Goal: Transaction & Acquisition: Purchase product/service

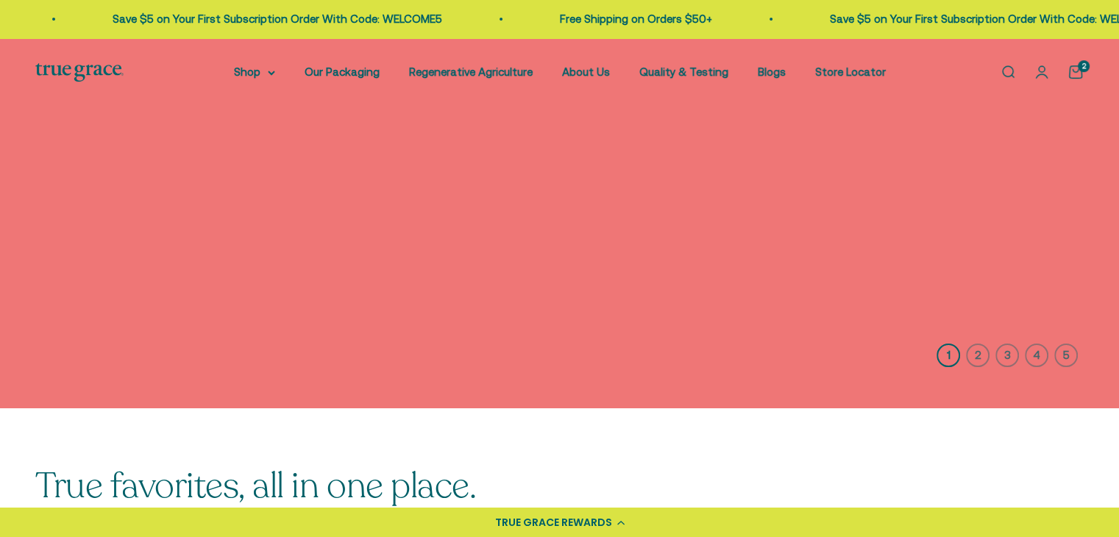
click at [977, 249] on img at bounding box center [559, 223] width 1119 height 370
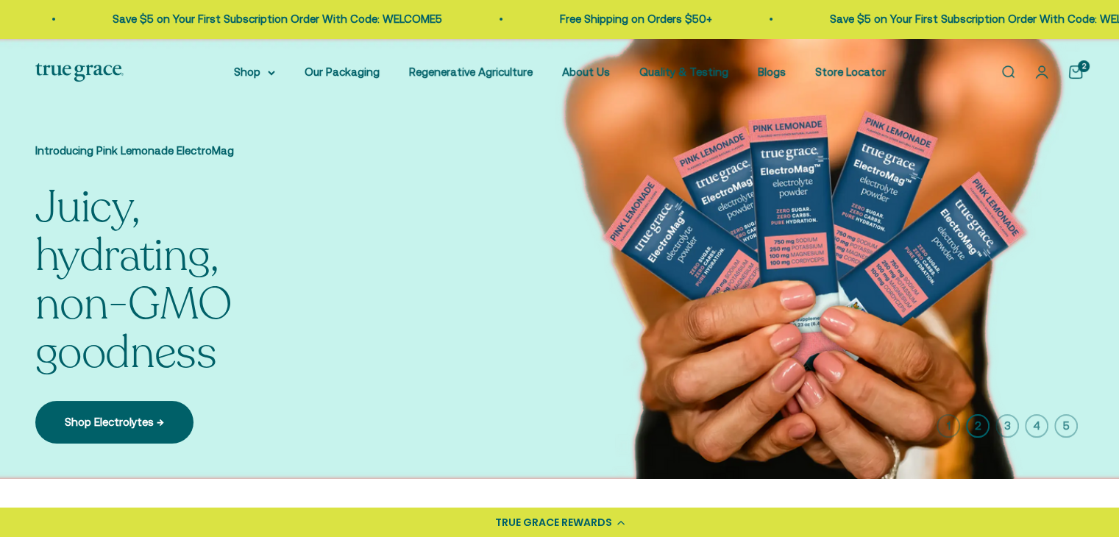
click at [973, 247] on img at bounding box center [559, 258] width 1119 height 441
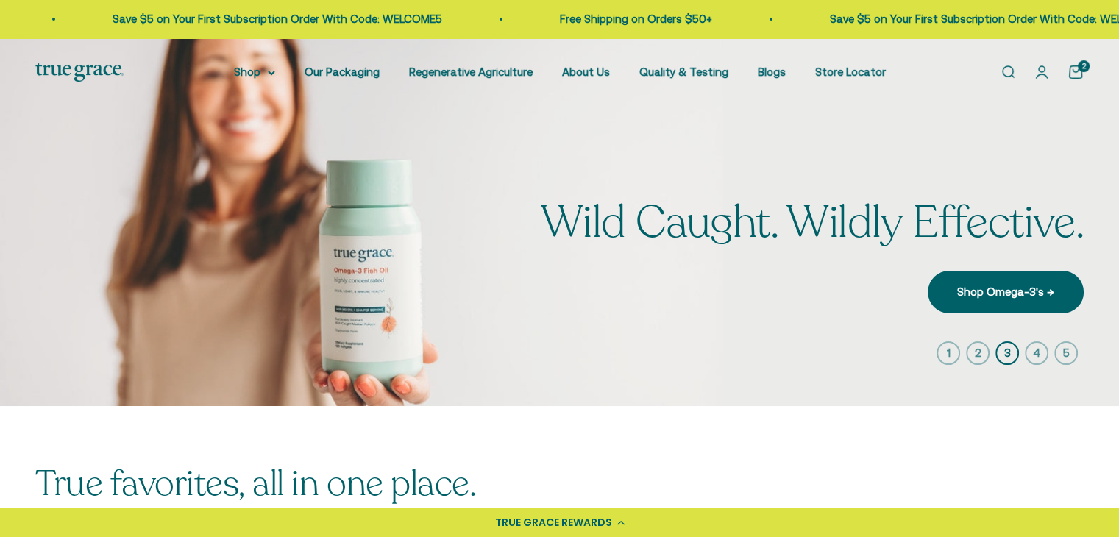
click at [971, 246] on span "Wild Caught. Wildly Effective." at bounding box center [812, 223] width 543 height 49
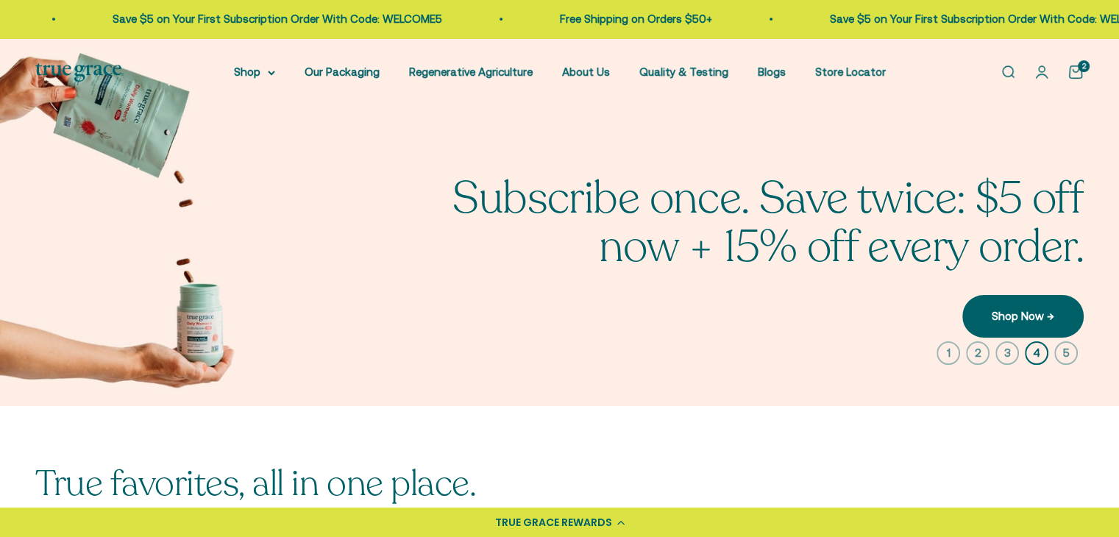
click at [971, 246] on span "now + 15% off every order." at bounding box center [841, 247] width 485 height 49
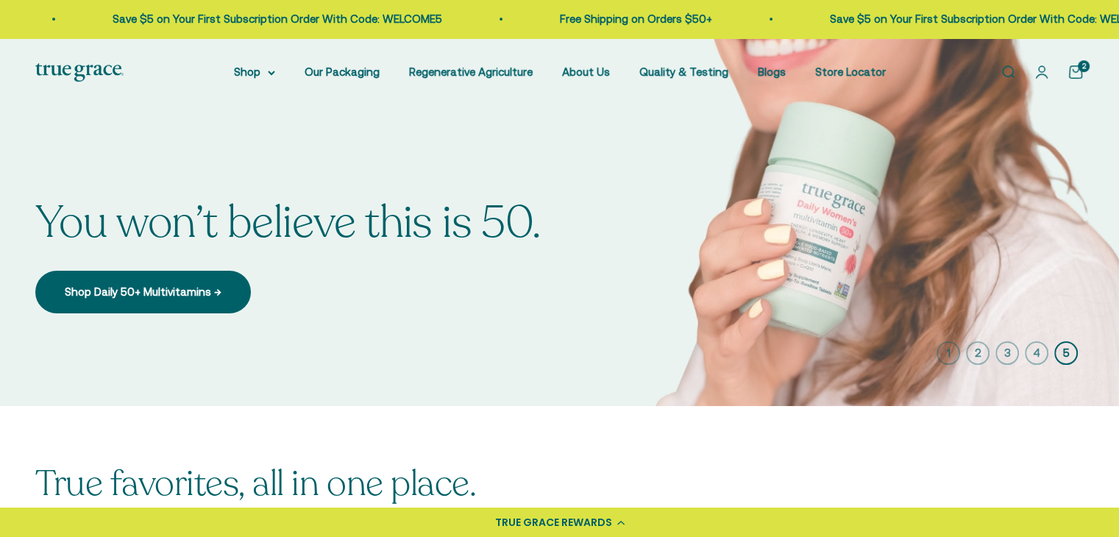
click at [971, 246] on img at bounding box center [559, 222] width 1119 height 368
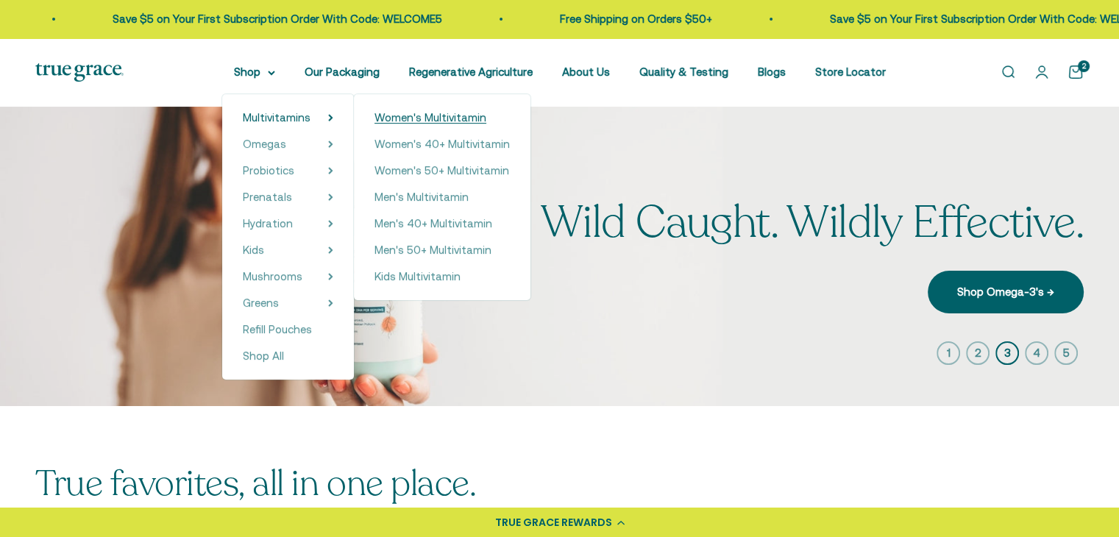
click at [443, 118] on span "Women's Multivitamin" at bounding box center [430, 117] width 112 height 13
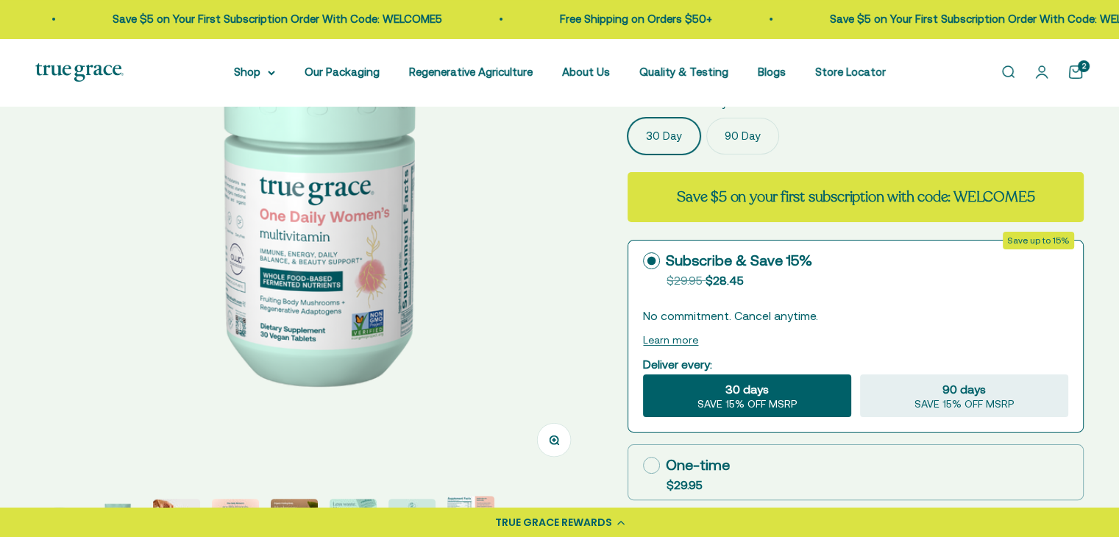
select select "3"
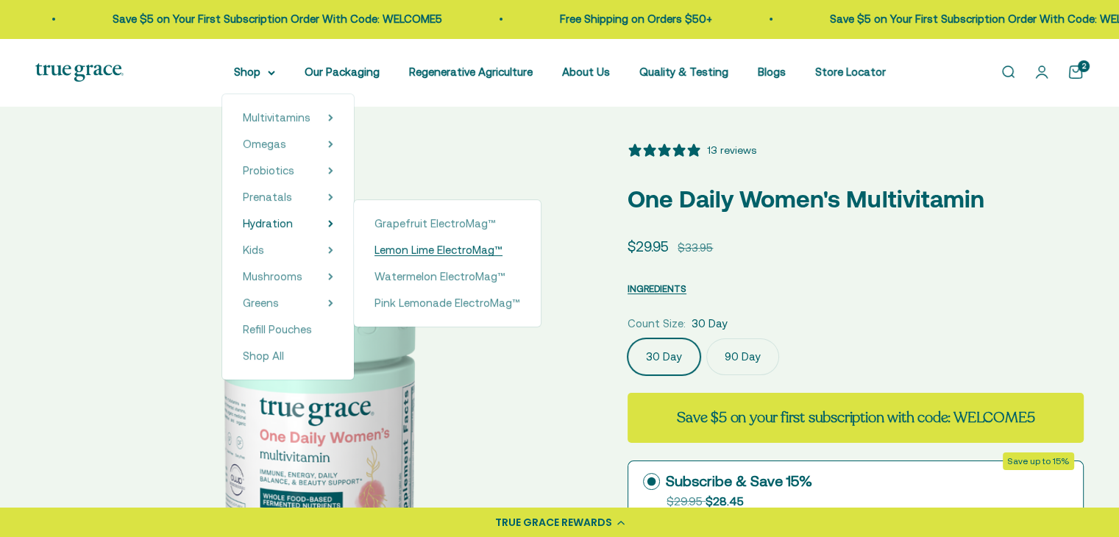
click at [415, 245] on span "Lemon Lime ElectroMag™" at bounding box center [438, 249] width 128 height 13
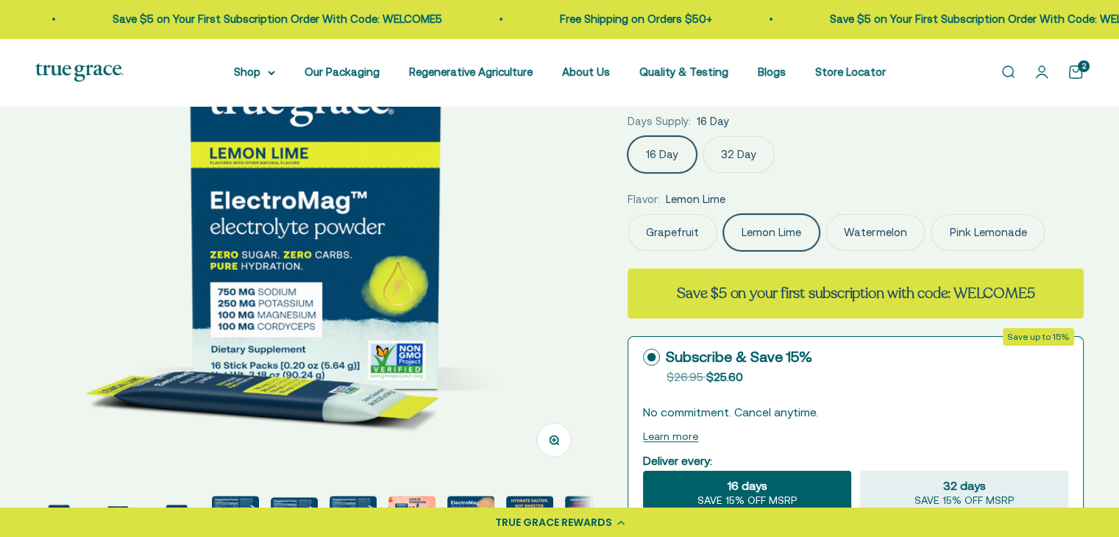
scroll to position [0, 575]
select select "3"
click at [856, 405] on p "No commitment. Cancel anytime." at bounding box center [855, 412] width 425 height 18
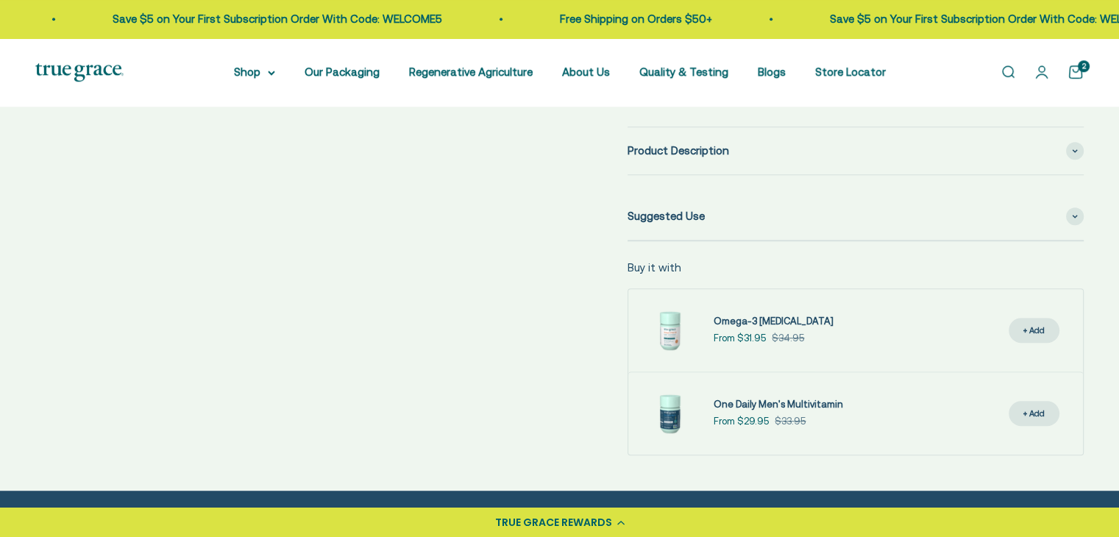
scroll to position [809, 0]
